Goal: Submit feedback/report problem

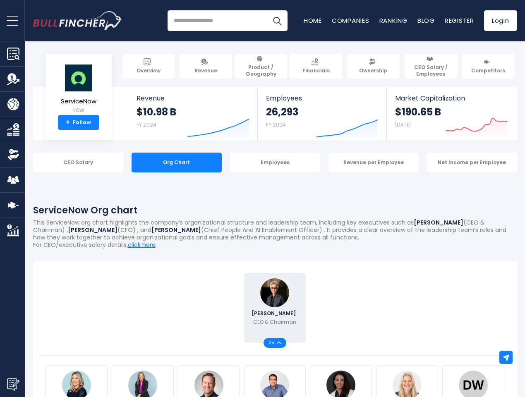
click at [12, 20] on span "open menu" at bounding box center [13, 20] width 12 height 1
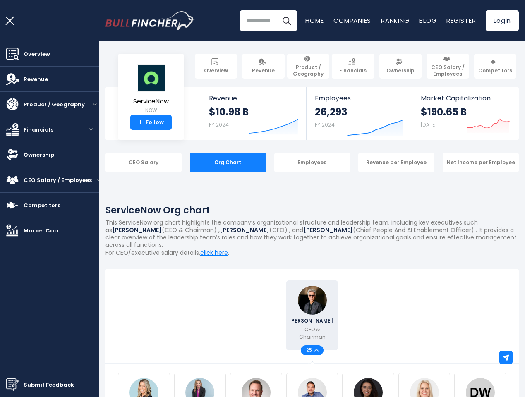
click at [12, 385] on img "Submit Feedback" at bounding box center [12, 385] width 12 height 12
click at [506, 358] on div at bounding box center [262, 198] width 525 height 397
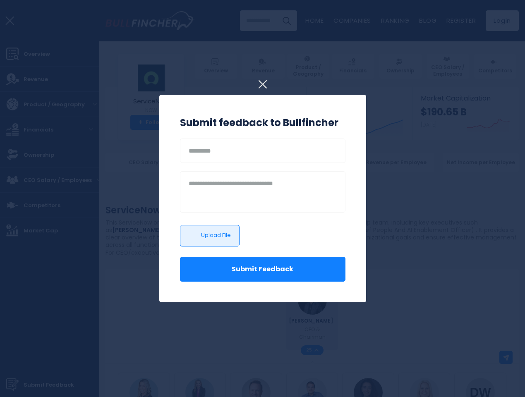
click at [212, 121] on h3 "Submit feedback to Bullfincher" at bounding box center [263, 123] width 166 height 15
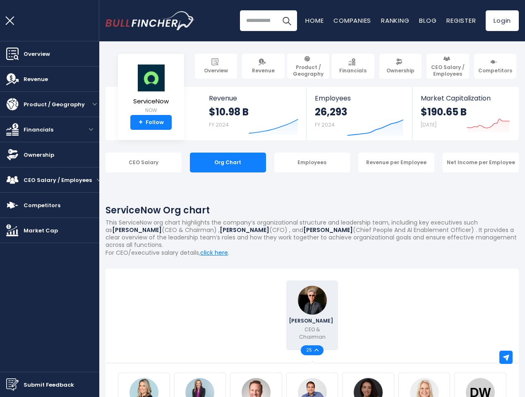
click at [341, 121] on div "26,293 FY 2024" at bounding box center [331, 119] width 32 height 26
click at [471, 121] on icon "Created with Highcharts 12.1.2" at bounding box center [488, 121] width 43 height 35
click at [72, 163] on link "Ownership" at bounding box center [49, 154] width 99 height 25
click at [171, 163] on div "CEO Salary" at bounding box center [144, 163] width 76 height 20
click at [269, 163] on div "CEO Salary Org Chart Employees Revenue per Employee Net Income per Employee" at bounding box center [313, 163] width 414 height 20
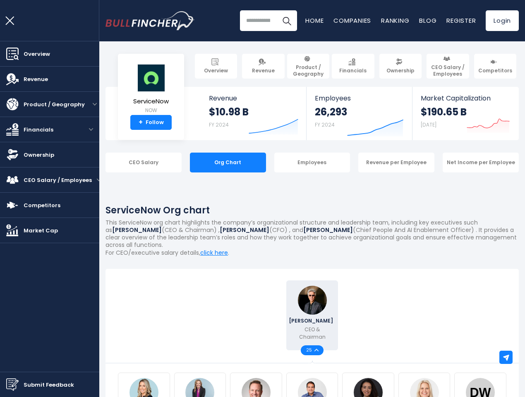
click at [368, 163] on div "Revenue per Employee" at bounding box center [397, 163] width 76 height 20
